Goal: Task Accomplishment & Management: Complete application form

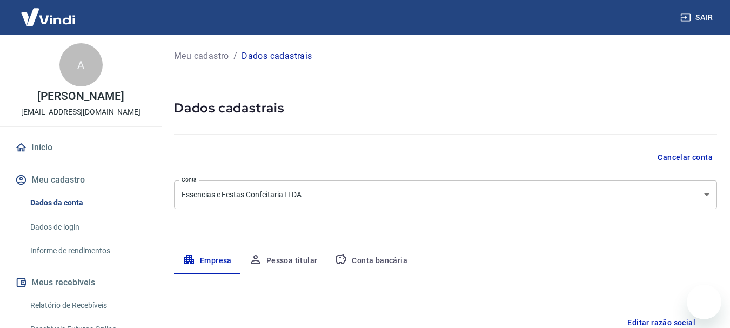
select select "PI"
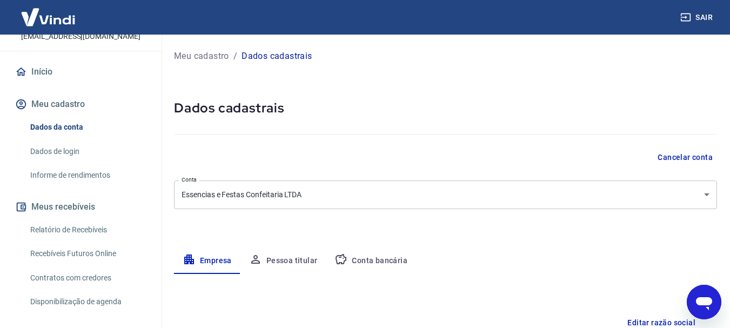
click at [43, 82] on link "Início" at bounding box center [81, 72] width 136 height 24
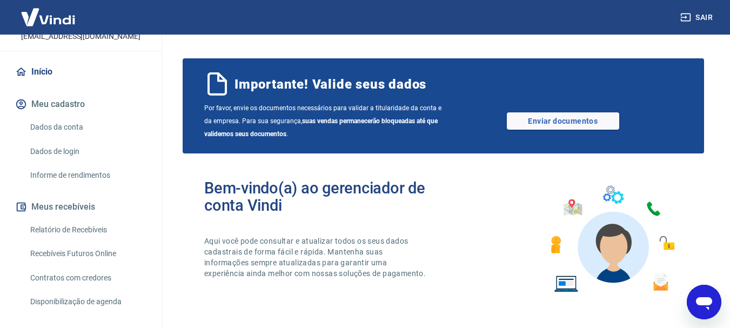
click at [63, 18] on img at bounding box center [48, 17] width 70 height 33
click at [537, 120] on link "Enviar documentos" at bounding box center [563, 120] width 112 height 17
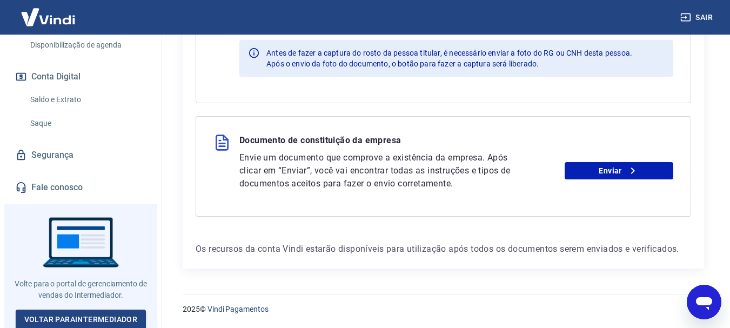
scroll to position [346, 0]
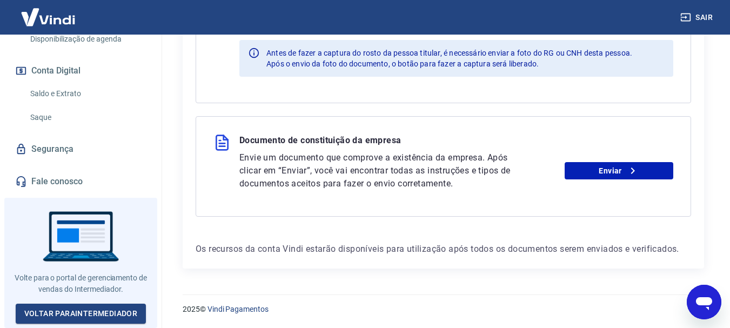
click at [60, 181] on link "Fale conosco" at bounding box center [81, 182] width 136 height 24
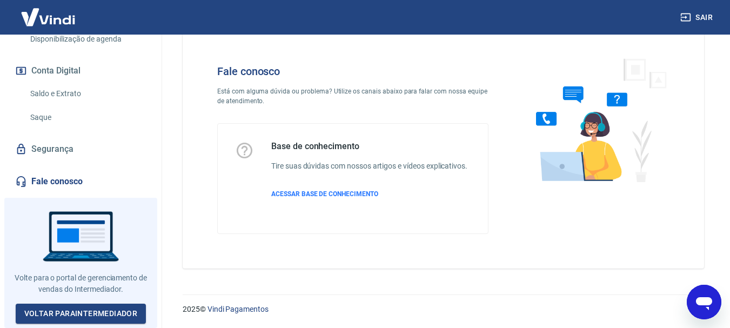
scroll to position [26, 0]
click at [568, 157] on img at bounding box center [596, 120] width 164 height 144
click at [337, 196] on span "ACESSAR BASE DE CONHECIMENTO" at bounding box center [324, 194] width 107 height 8
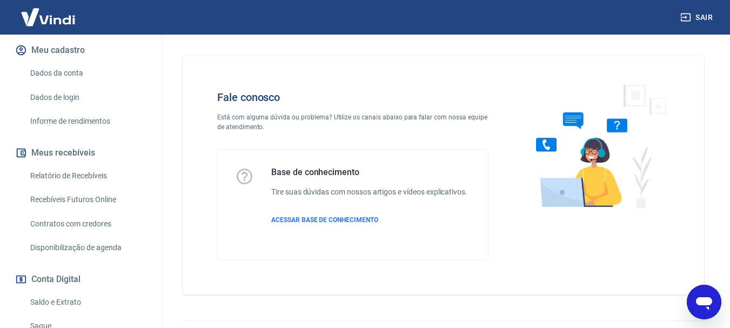
scroll to position [0, 0]
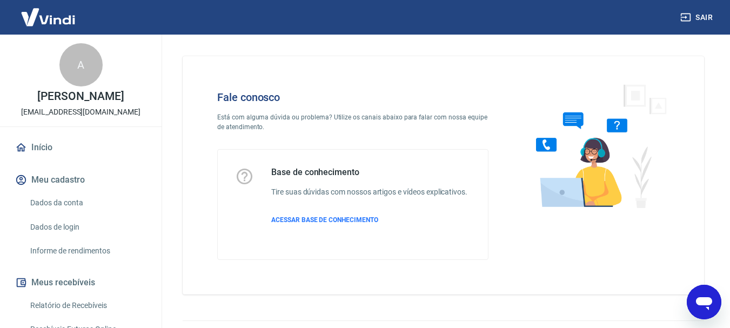
click at [61, 11] on img at bounding box center [48, 17] width 70 height 33
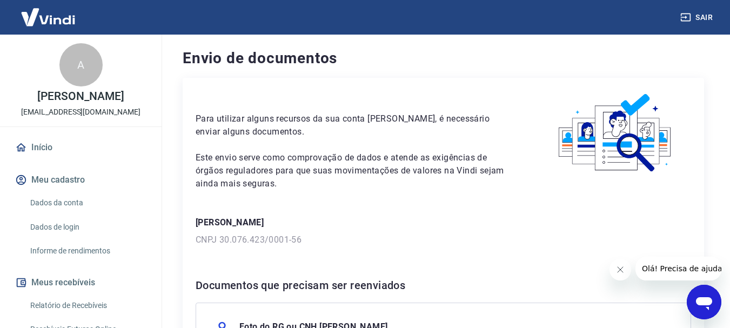
click at [56, 17] on img at bounding box center [48, 17] width 70 height 33
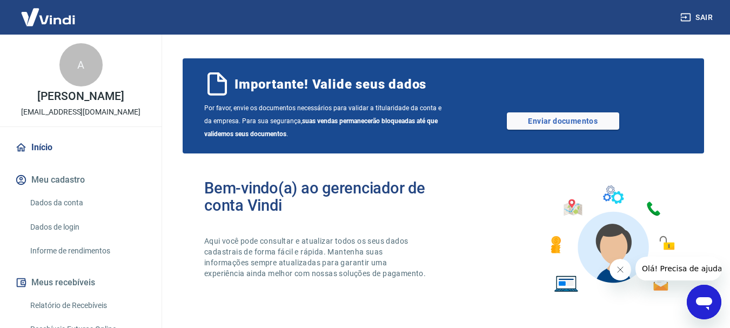
click at [62, 19] on img at bounding box center [48, 17] width 70 height 33
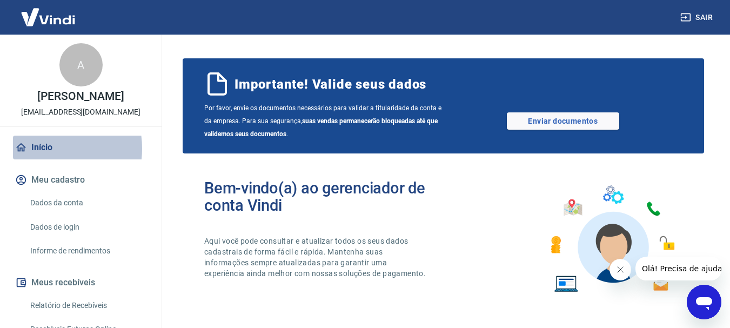
click at [42, 159] on link "Início" at bounding box center [81, 148] width 136 height 24
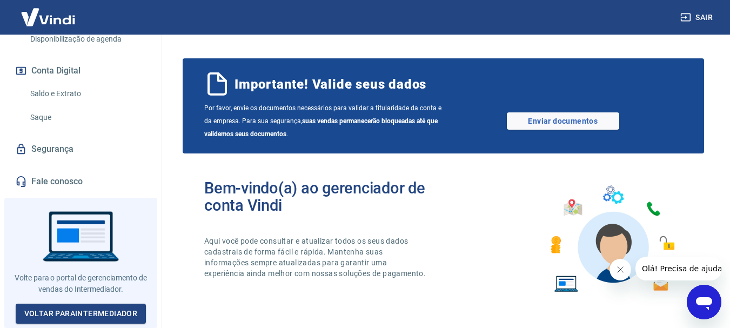
scroll to position [346, 0]
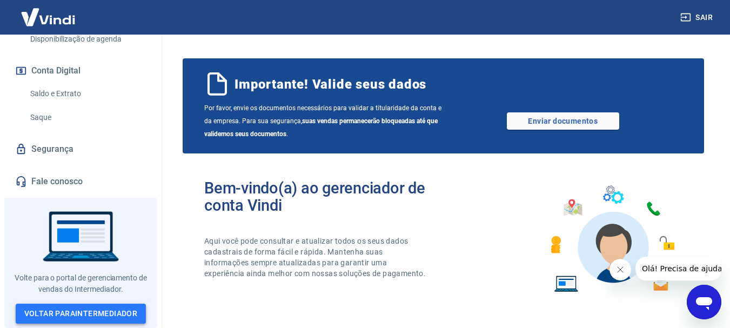
click at [76, 308] on link "Voltar para Intermediador" at bounding box center [81, 314] width 131 height 20
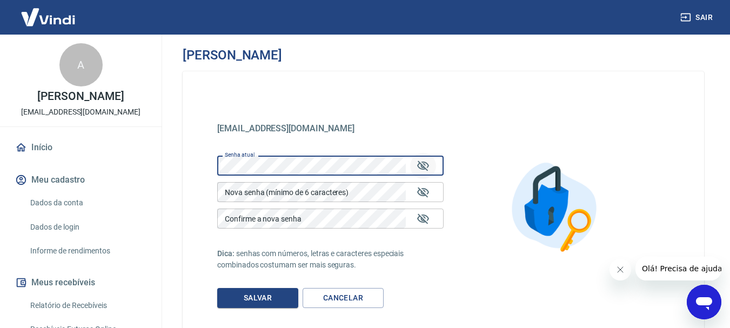
click at [424, 163] on icon "Mostrar/esconder senha" at bounding box center [423, 165] width 12 height 10
click at [41, 158] on link "Início" at bounding box center [81, 148] width 136 height 24
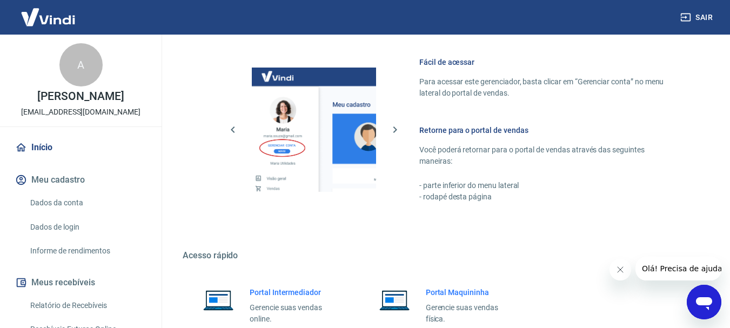
scroll to position [656, 0]
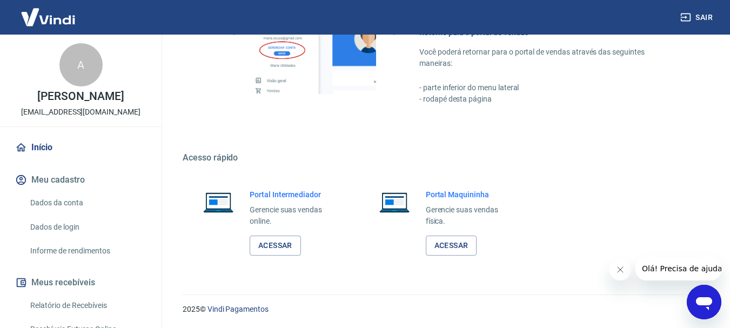
click at [43, 159] on link "Início" at bounding box center [81, 148] width 136 height 24
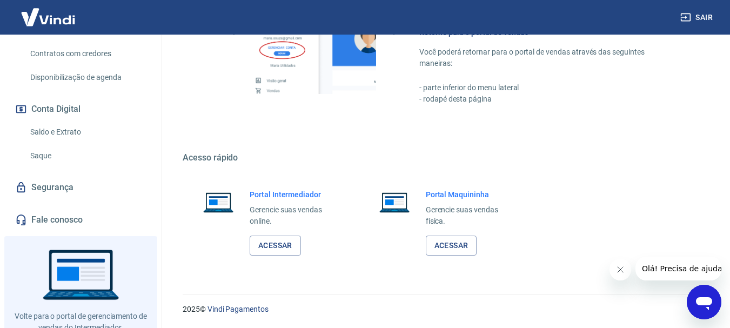
scroll to position [346, 0]
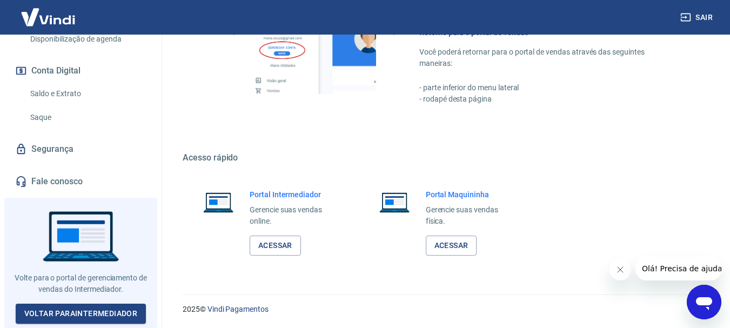
click at [62, 182] on link "Fale conosco" at bounding box center [81, 182] width 136 height 24
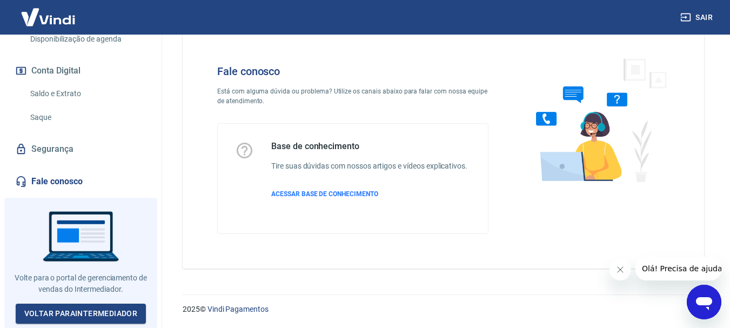
scroll to position [26, 0]
click at [348, 196] on span "ACESSAR BASE DE CONHECIMENTO" at bounding box center [324, 194] width 107 height 8
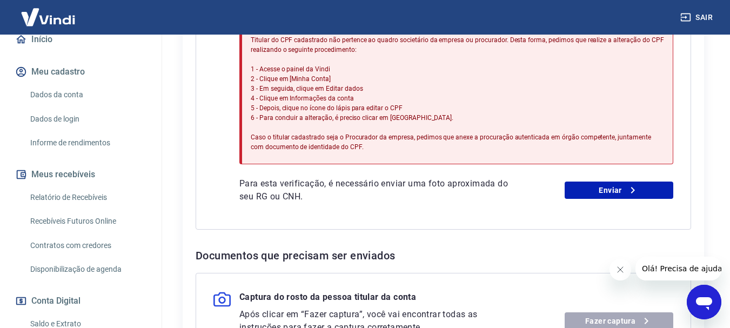
scroll to position [343, 0]
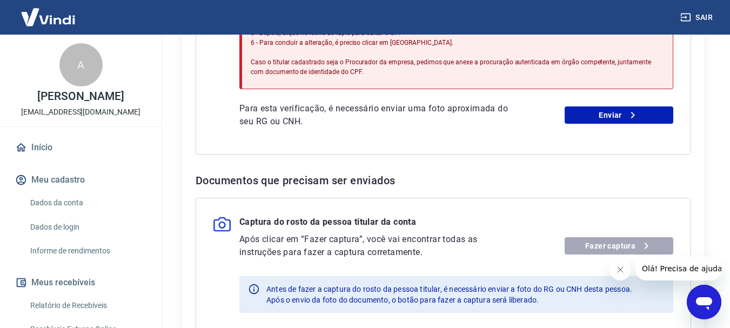
scroll to position [432, 0]
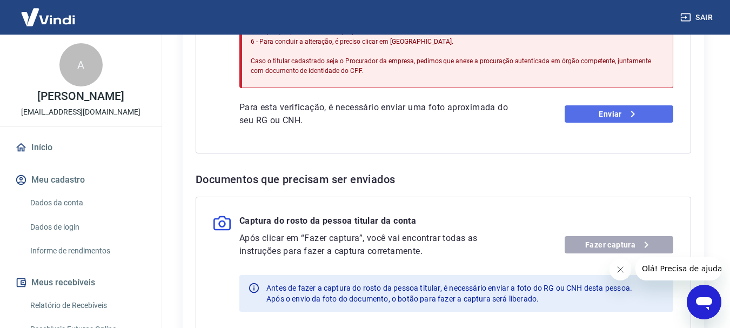
click at [584, 111] on link "Enviar" at bounding box center [619, 113] width 109 height 17
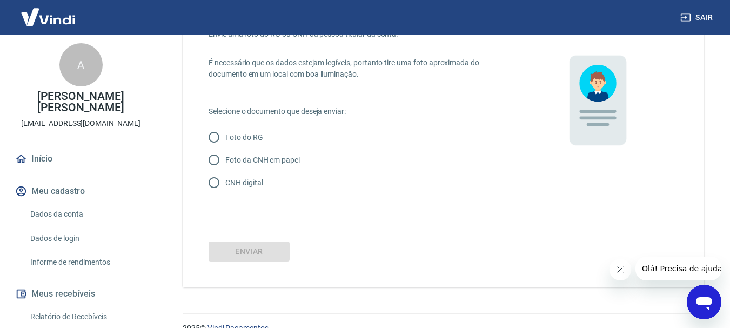
scroll to position [92, 0]
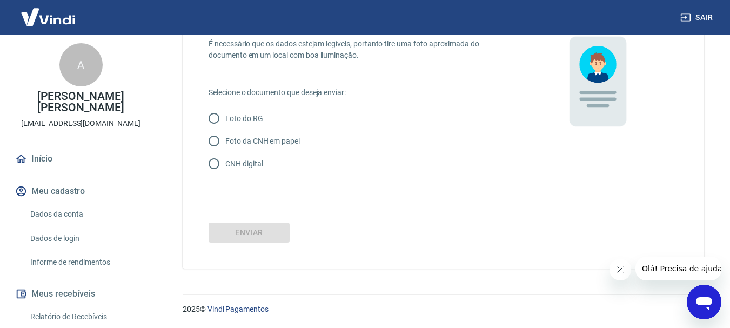
click at [214, 120] on input "Foto do RG" at bounding box center [214, 118] width 23 height 23
radio input "true"
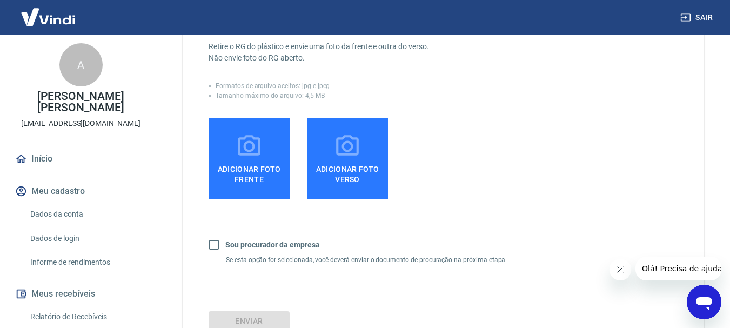
scroll to position [254, 0]
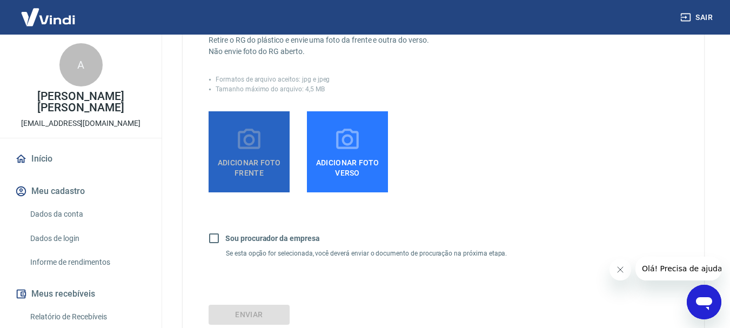
click at [257, 169] on span "Adicionar foto frente" at bounding box center [249, 165] width 72 height 24
click at [0, 0] on input "Adicionar foto frente" at bounding box center [0, 0] width 0 height 0
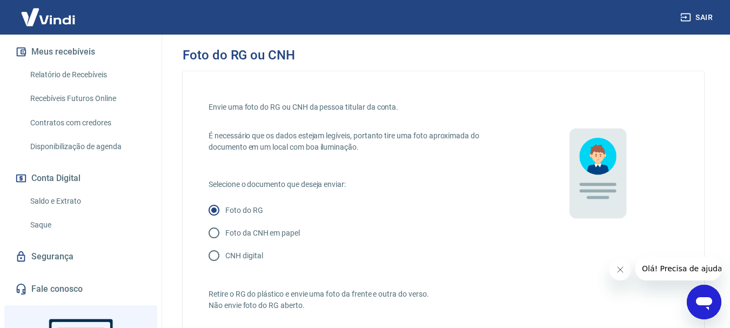
scroll to position [346, 0]
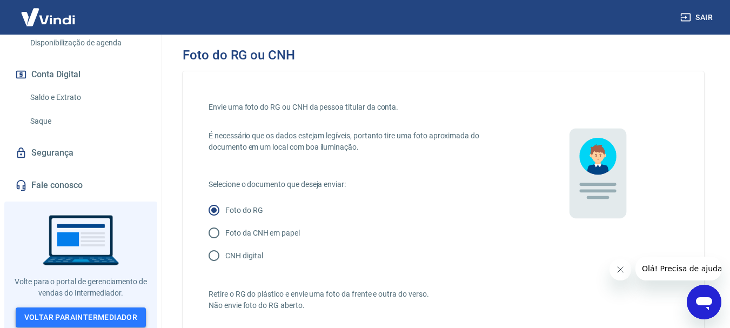
click at [98, 313] on link "Voltar para Intermediador" at bounding box center [81, 317] width 131 height 20
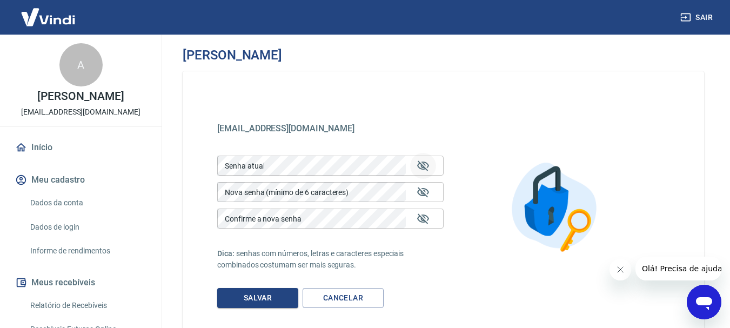
click at [426, 168] on icon "Mostrar/esconder senha" at bounding box center [423, 165] width 13 height 13
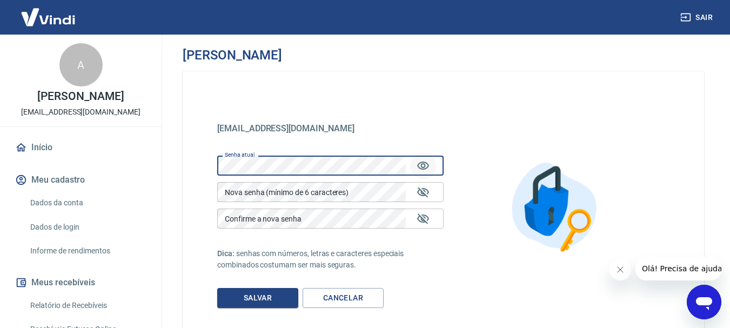
click at [169, 196] on div "Alterar senha essenciasefestaszl@gmail.com essenciasefestaszl@gmail.com Senha a…" at bounding box center [443, 195] width 573 height 321
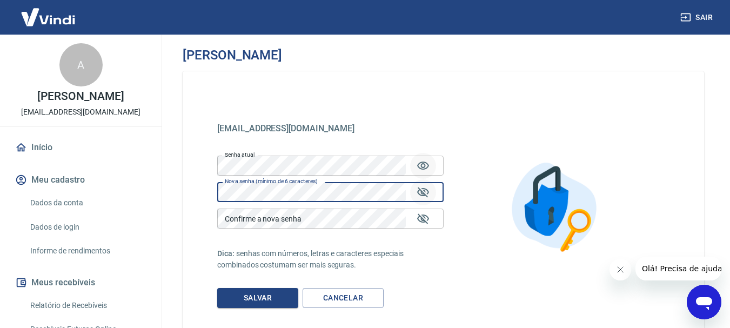
click at [424, 191] on icon "Mostrar/esconder senha" at bounding box center [423, 192] width 12 height 10
click at [213, 199] on div "essenciasefestaszl@gmail.com essenciasefestaszl@gmail.com Senha atual Senha atu…" at bounding box center [443, 206] width 521 height 271
click at [240, 214] on div "Confirme a nova senha Confirme a nova senha" at bounding box center [330, 219] width 226 height 20
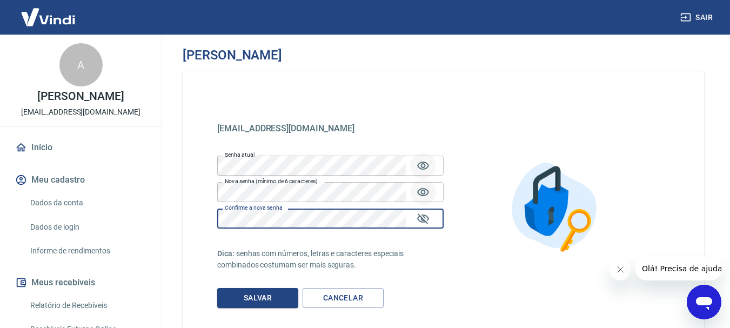
click at [458, 266] on div "essenciasefestaszl@gmail.com essenciasefestaszl@gmail.com Senha atual Senha atu…" at bounding box center [443, 206] width 521 height 271
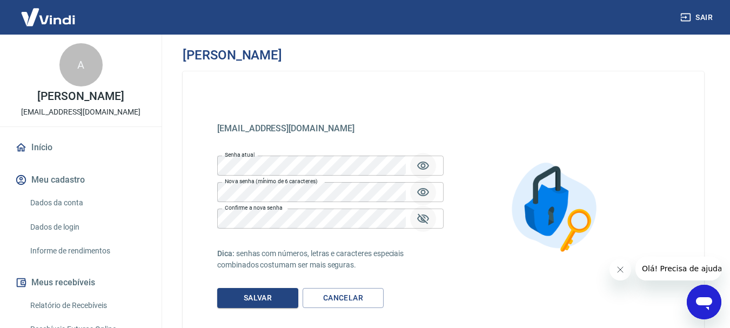
click at [423, 222] on icon "Mostrar/esconder senha" at bounding box center [423, 218] width 12 height 10
click at [276, 293] on button "Salvar" at bounding box center [257, 298] width 81 height 20
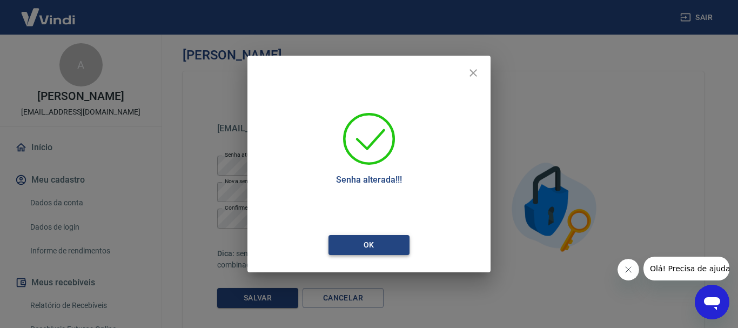
click at [394, 247] on button "Ok" at bounding box center [368, 245] width 81 height 20
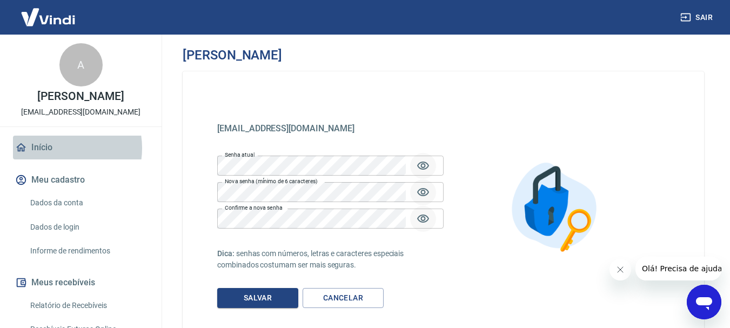
click at [57, 159] on link "Início" at bounding box center [81, 148] width 136 height 24
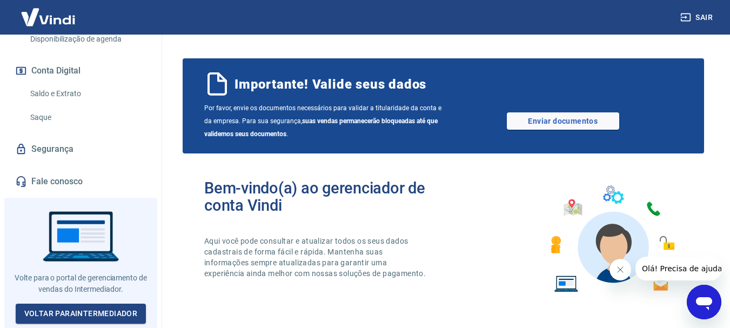
click at [701, 17] on button "Sair" at bounding box center [697, 18] width 39 height 20
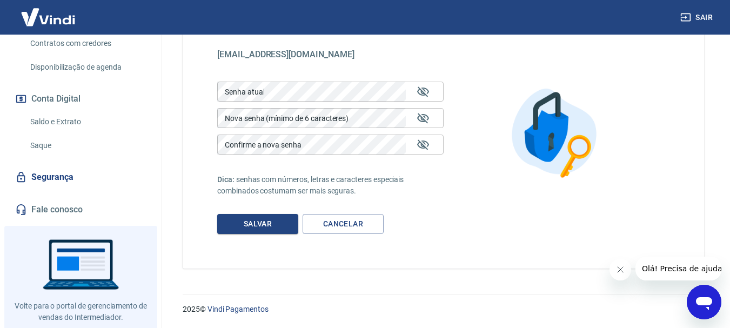
scroll to position [346, 0]
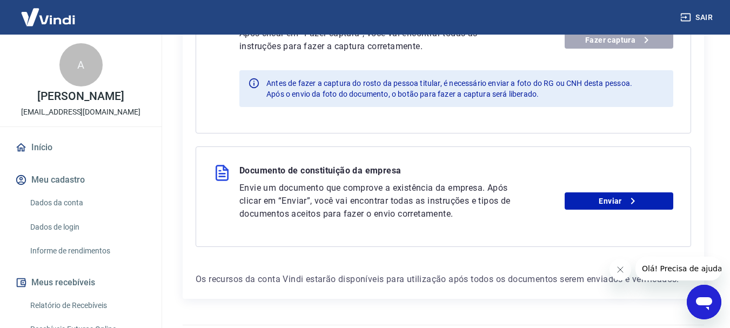
scroll to position [613, 0]
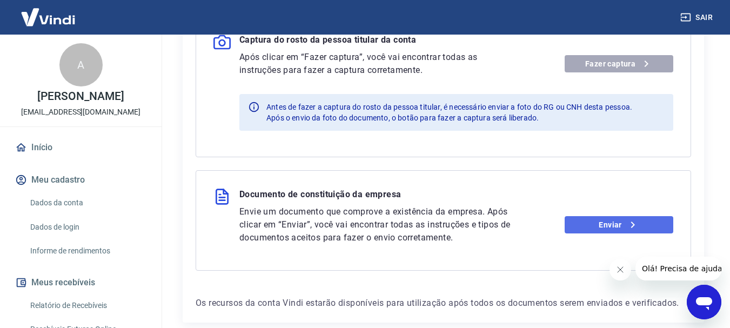
click at [601, 225] on link "Enviar" at bounding box center [619, 224] width 109 height 17
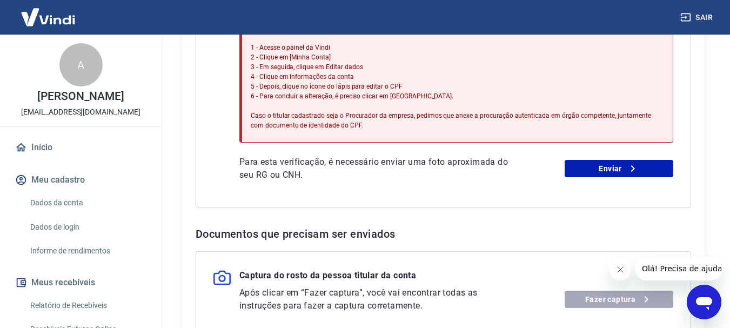
scroll to position [378, 0]
click at [584, 168] on link "Enviar" at bounding box center [619, 167] width 109 height 17
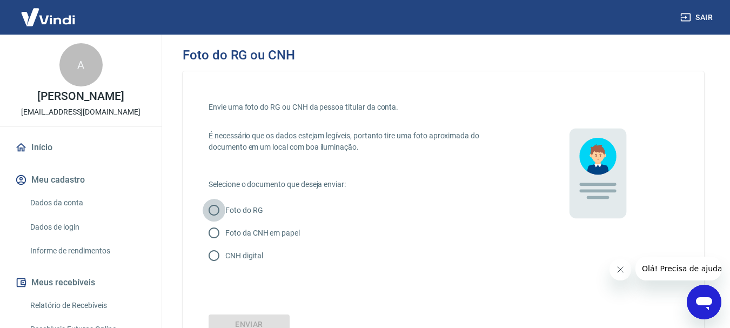
click at [213, 210] on input "Foto do RG" at bounding box center [214, 210] width 23 height 23
radio input "true"
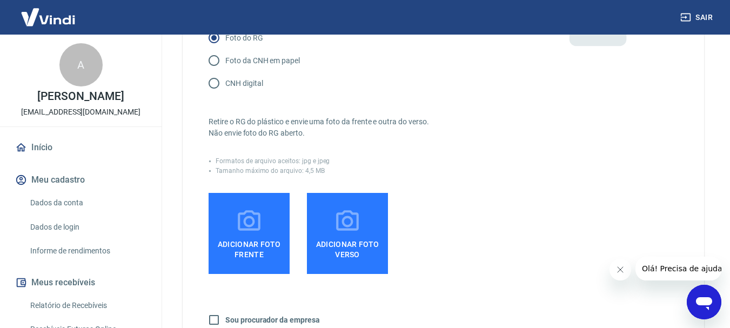
scroll to position [216, 0]
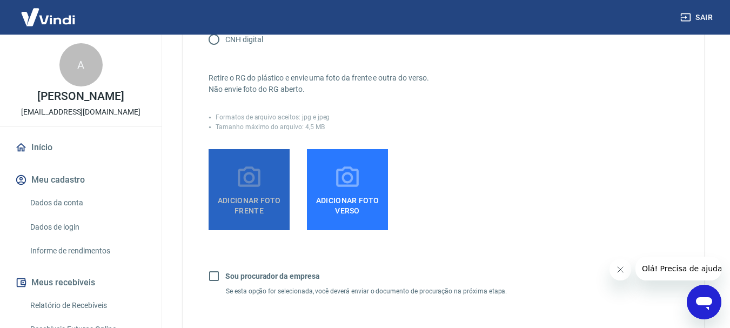
click at [269, 192] on span "Adicionar foto frente" at bounding box center [249, 203] width 72 height 24
click at [0, 0] on input "Adicionar foto frente" at bounding box center [0, 0] width 0 height 0
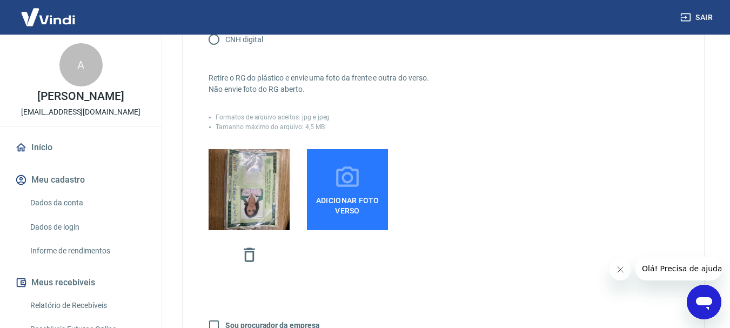
click at [339, 203] on span "Adicionar foto verso" at bounding box center [347, 203] width 72 height 24
click at [0, 0] on input "Adicionar foto verso" at bounding box center [0, 0] width 0 height 0
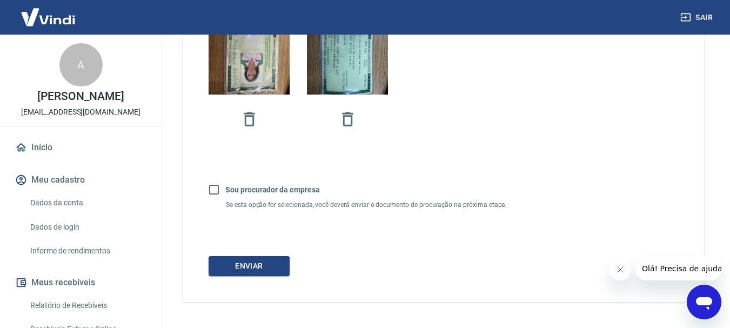
scroll to position [378, 0]
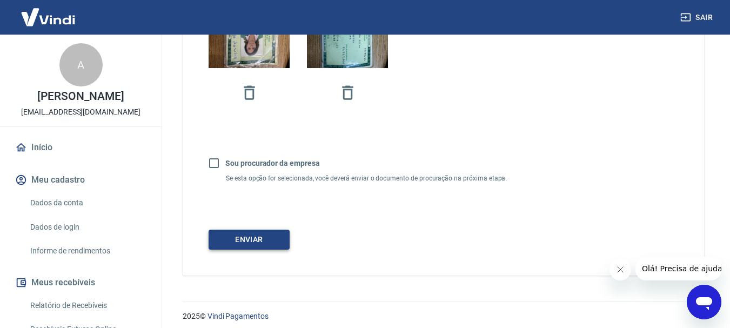
click at [257, 243] on button "Enviar" at bounding box center [249, 240] width 81 height 20
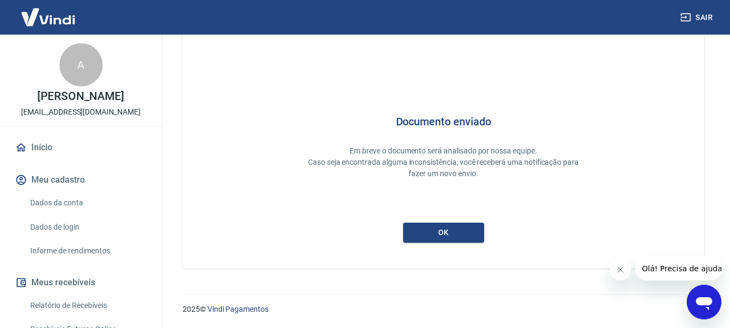
scroll to position [40, 0]
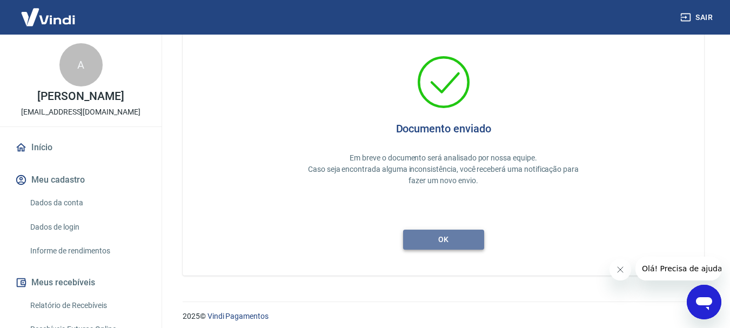
click at [427, 242] on button "ok" at bounding box center [443, 240] width 81 height 20
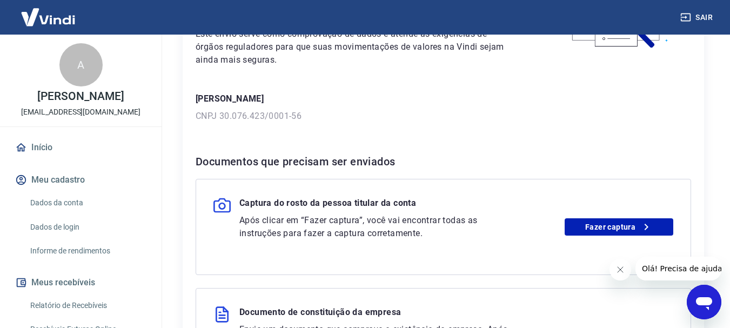
scroll to position [162, 0]
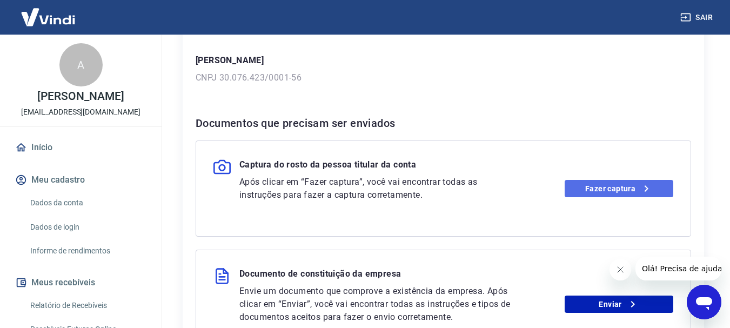
click at [599, 191] on link "Fazer captura" at bounding box center [619, 188] width 109 height 17
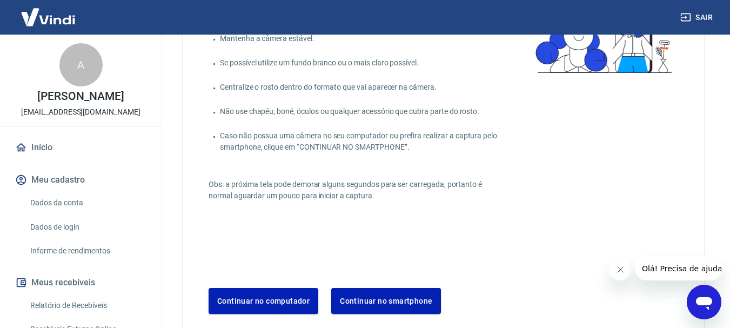
scroll to position [108, 0]
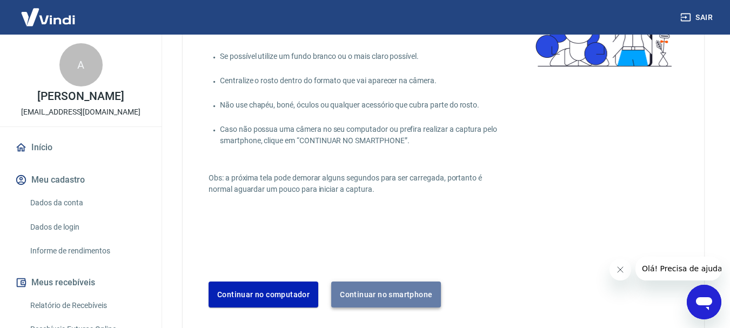
click at [404, 287] on button "Continuar no smartphone" at bounding box center [386, 294] width 110 height 26
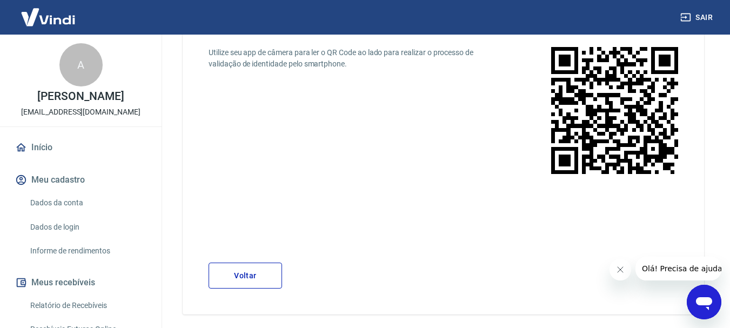
scroll to position [96, 0]
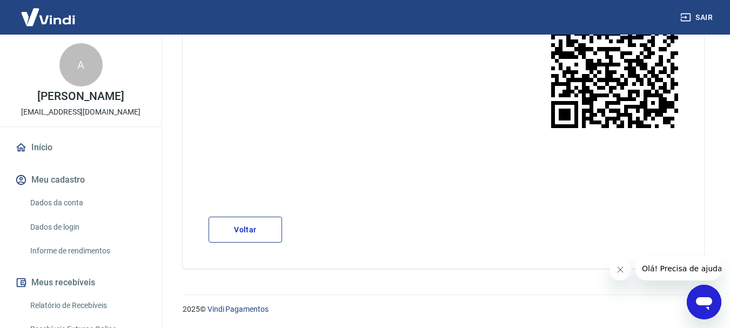
click at [263, 235] on button "Voltar" at bounding box center [245, 230] width 73 height 26
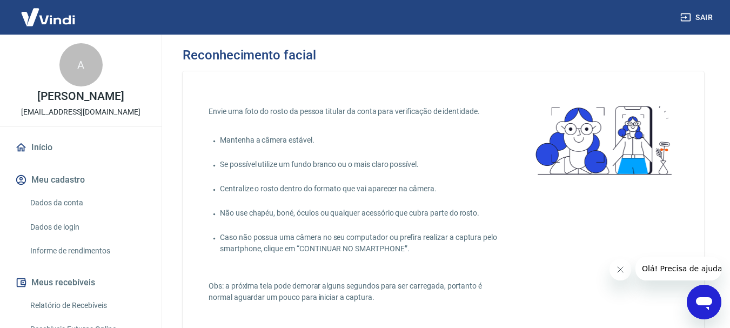
click at [51, 159] on link "Início" at bounding box center [81, 148] width 136 height 24
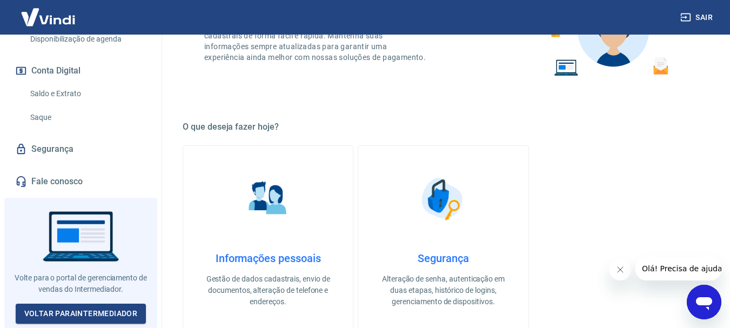
scroll to position [346, 0]
click at [54, 17] on img at bounding box center [48, 17] width 70 height 33
click at [45, 21] on img at bounding box center [48, 17] width 70 height 33
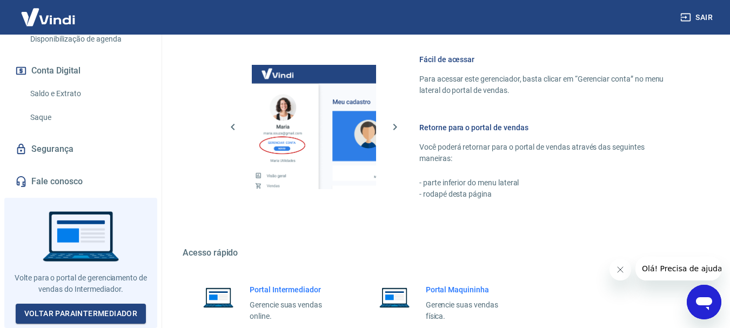
scroll to position [594, 0]
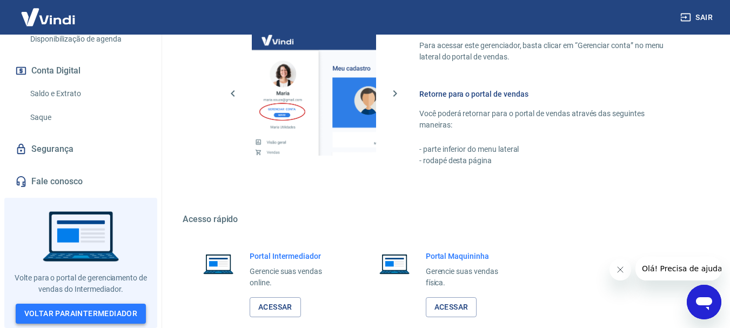
click at [116, 314] on link "Voltar para Intermediador" at bounding box center [81, 314] width 131 height 20
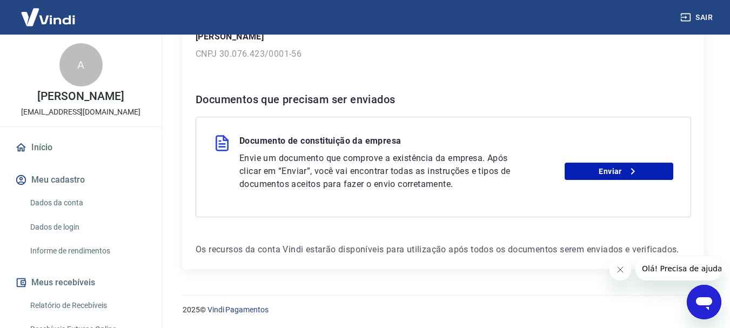
scroll to position [186, 0]
click at [590, 170] on link "Enviar" at bounding box center [619, 170] width 109 height 17
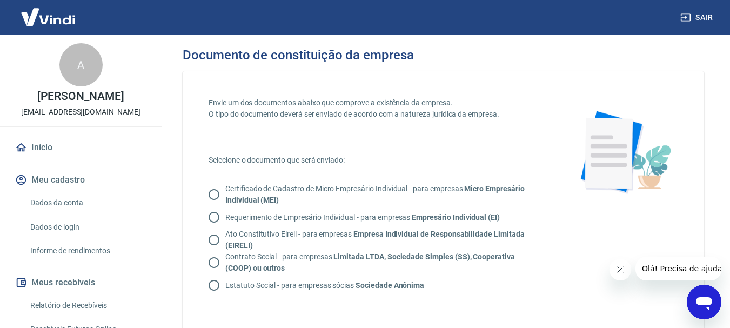
click at [216, 264] on input "Contrato Social - para empresas Limitada LTDA, Sociedade Simples (SS), Cooperat…" at bounding box center [214, 262] width 23 height 23
radio input "true"
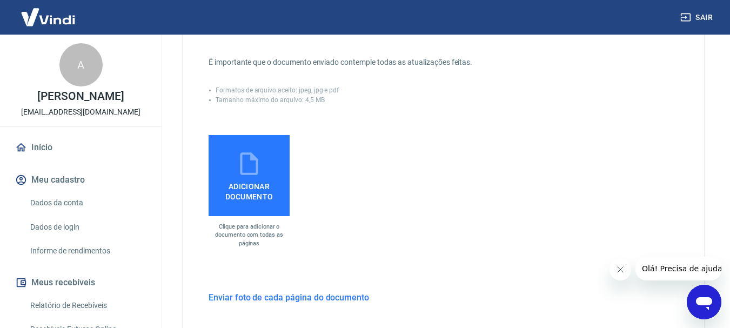
scroll to position [270, 0]
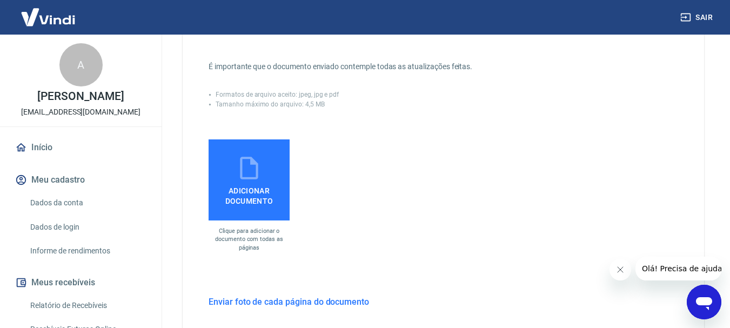
click at [258, 192] on span "Adicionar documento" at bounding box center [249, 194] width 72 height 24
click at [0, 0] on input "Adicionar documento" at bounding box center [0, 0] width 0 height 0
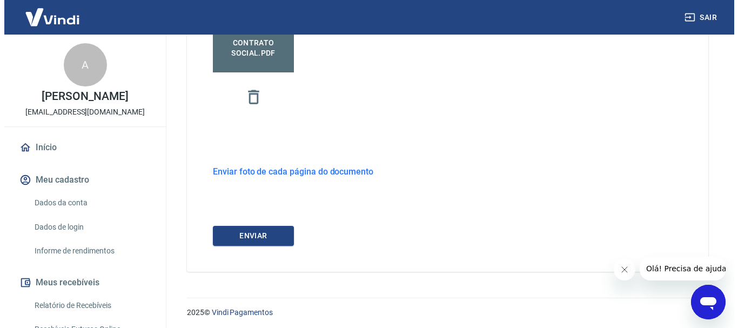
scroll to position [421, 0]
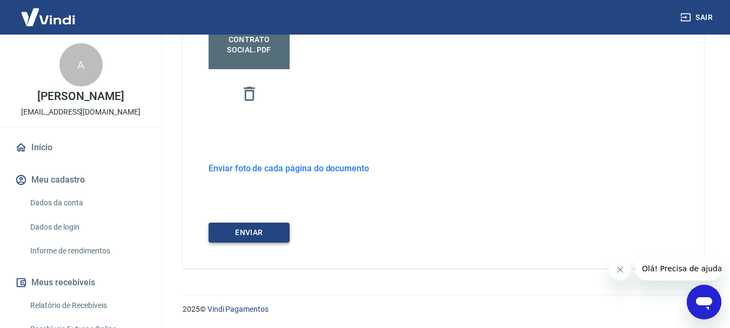
click at [260, 236] on button "ENVIAR" at bounding box center [249, 233] width 81 height 20
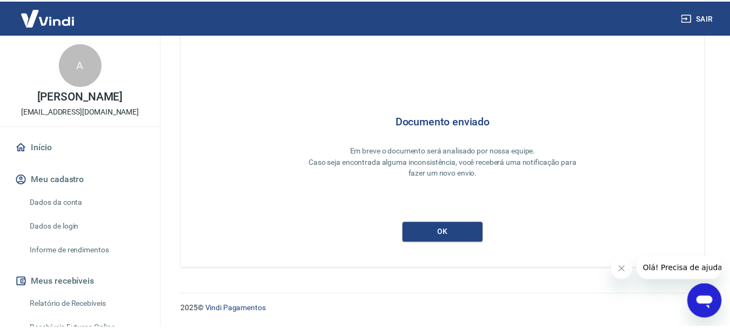
scroll to position [47, 0]
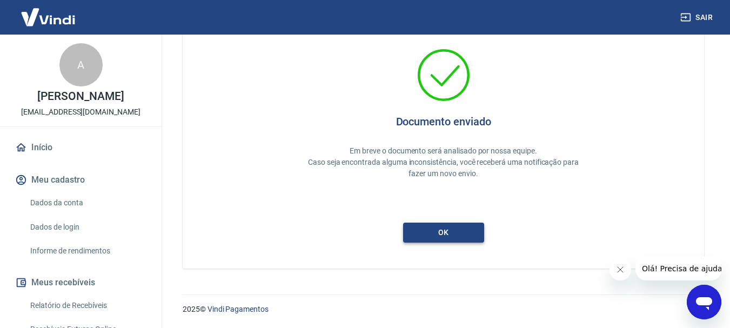
click at [423, 236] on button "ok" at bounding box center [443, 233] width 81 height 20
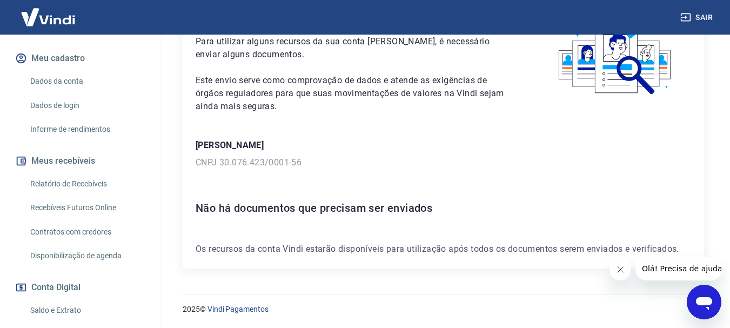
scroll to position [162, 0]
